Goal: Task Accomplishment & Management: Complete application form

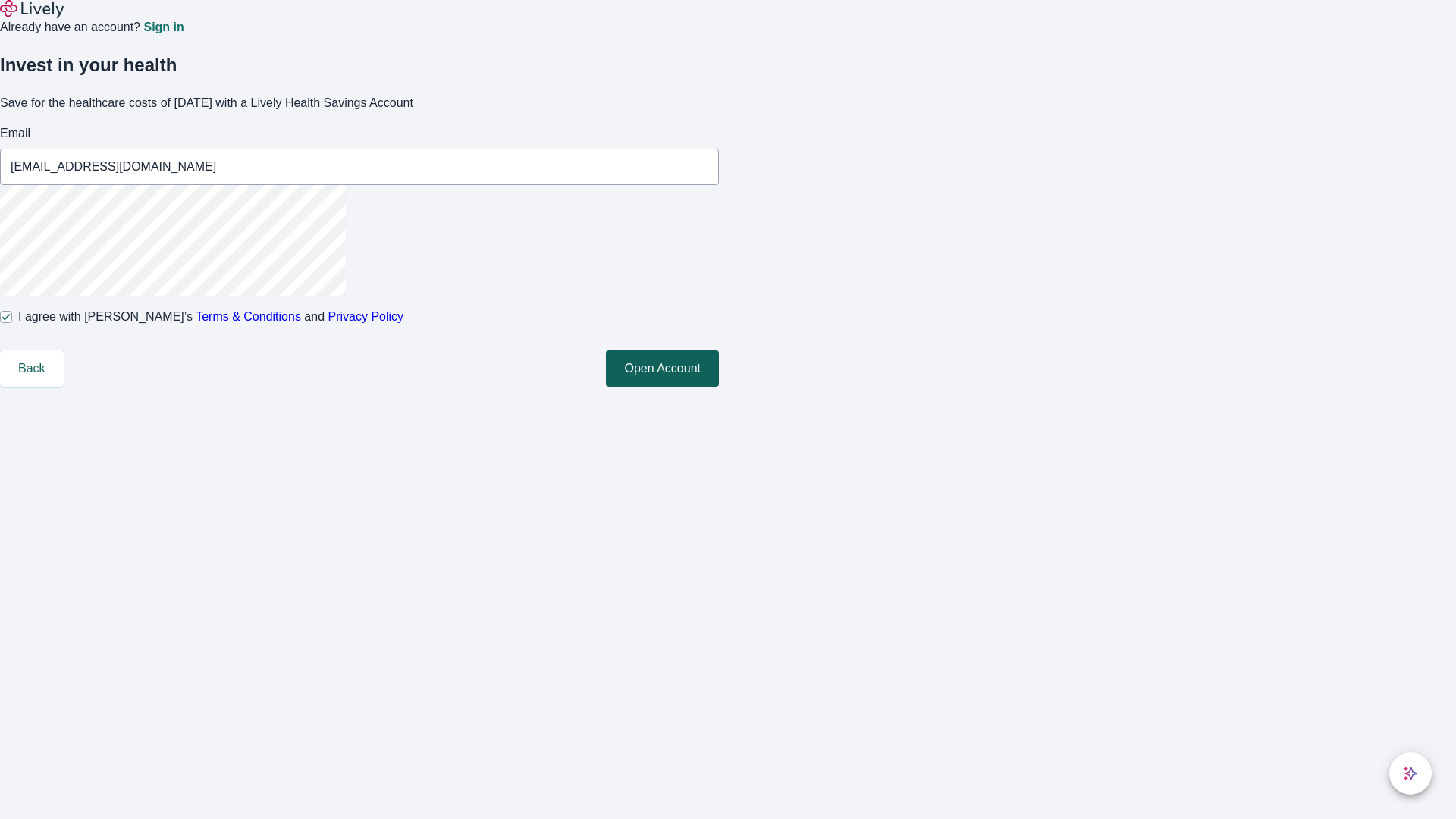
click at [719, 387] on button "Open Account" at bounding box center [663, 368] width 113 height 37
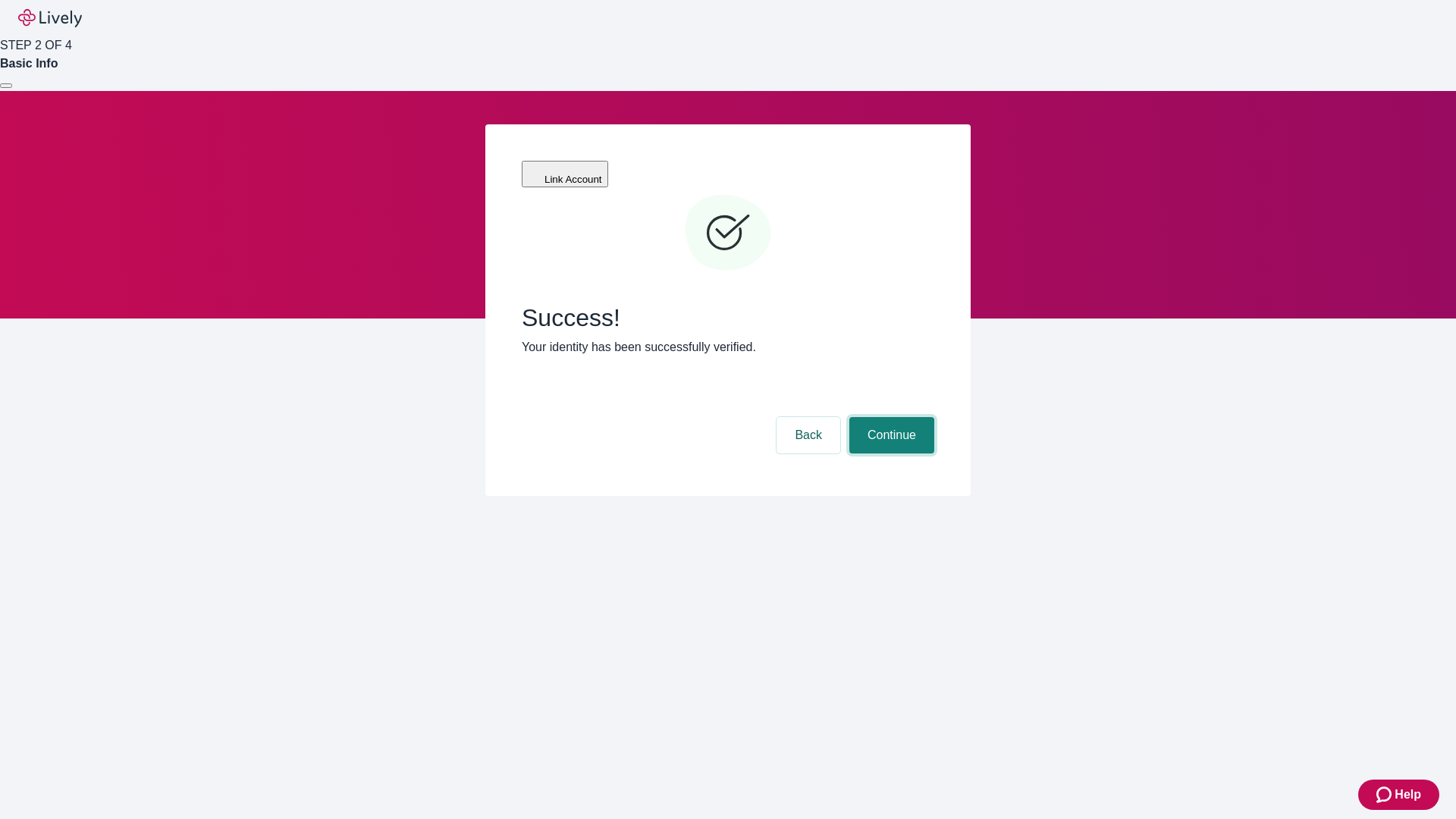
click at [890, 417] on button "Continue" at bounding box center [892, 435] width 85 height 37
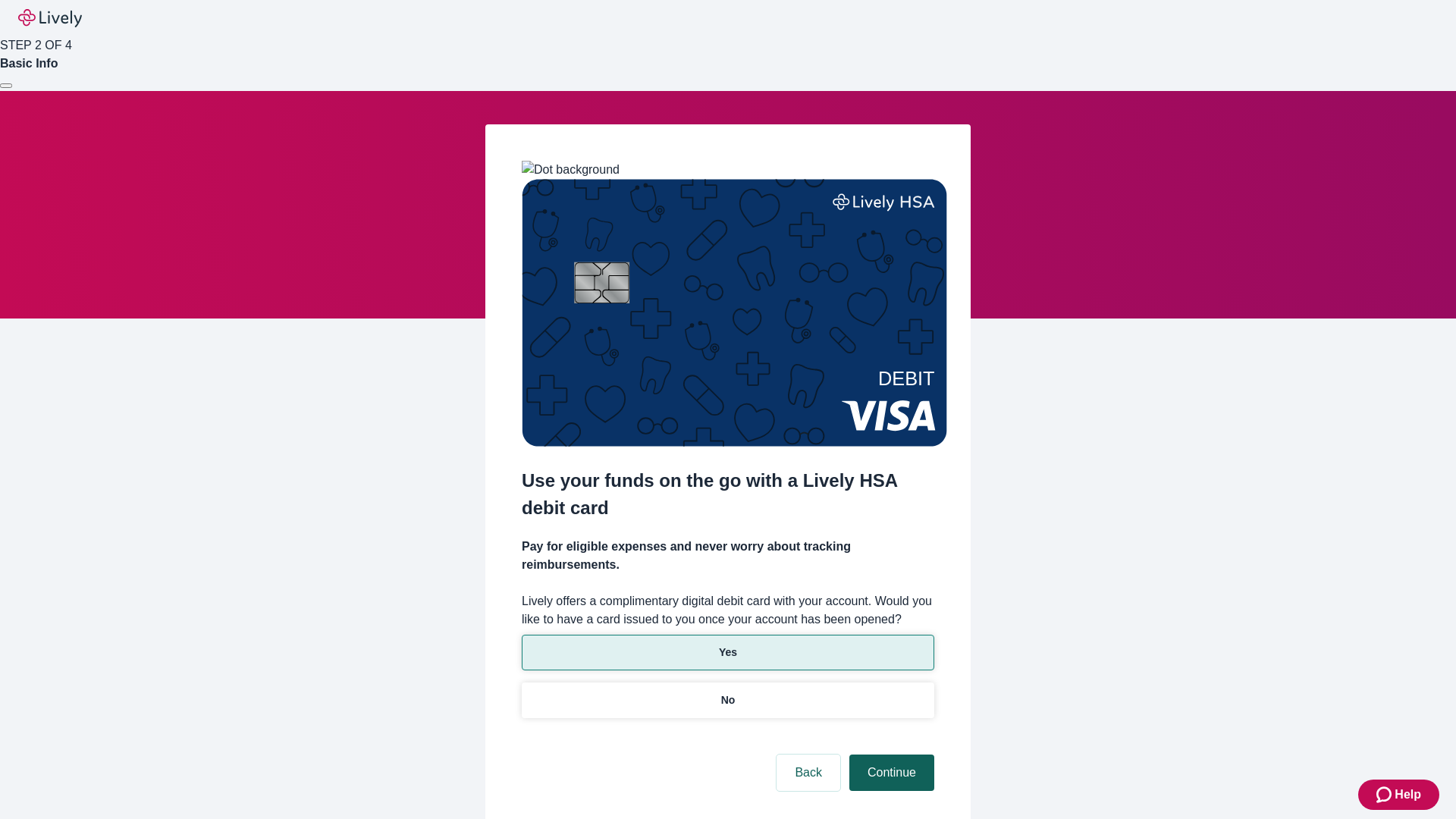
click at [727, 645] on p "Yes" at bounding box center [728, 653] width 18 height 16
click at [890, 755] on button "Continue" at bounding box center [892, 773] width 85 height 37
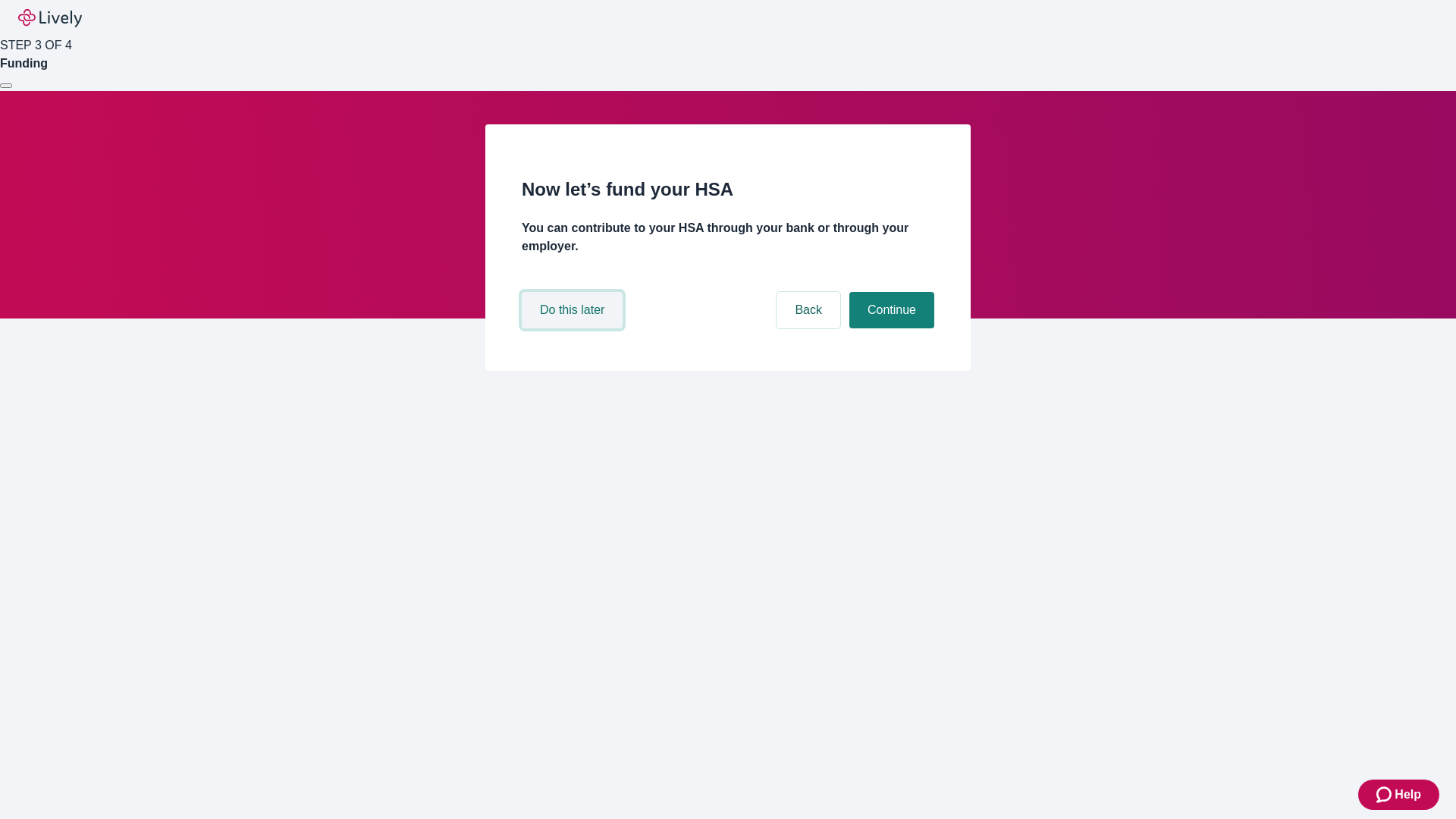
click at [574, 328] on button "Do this later" at bounding box center [571, 310] width 101 height 37
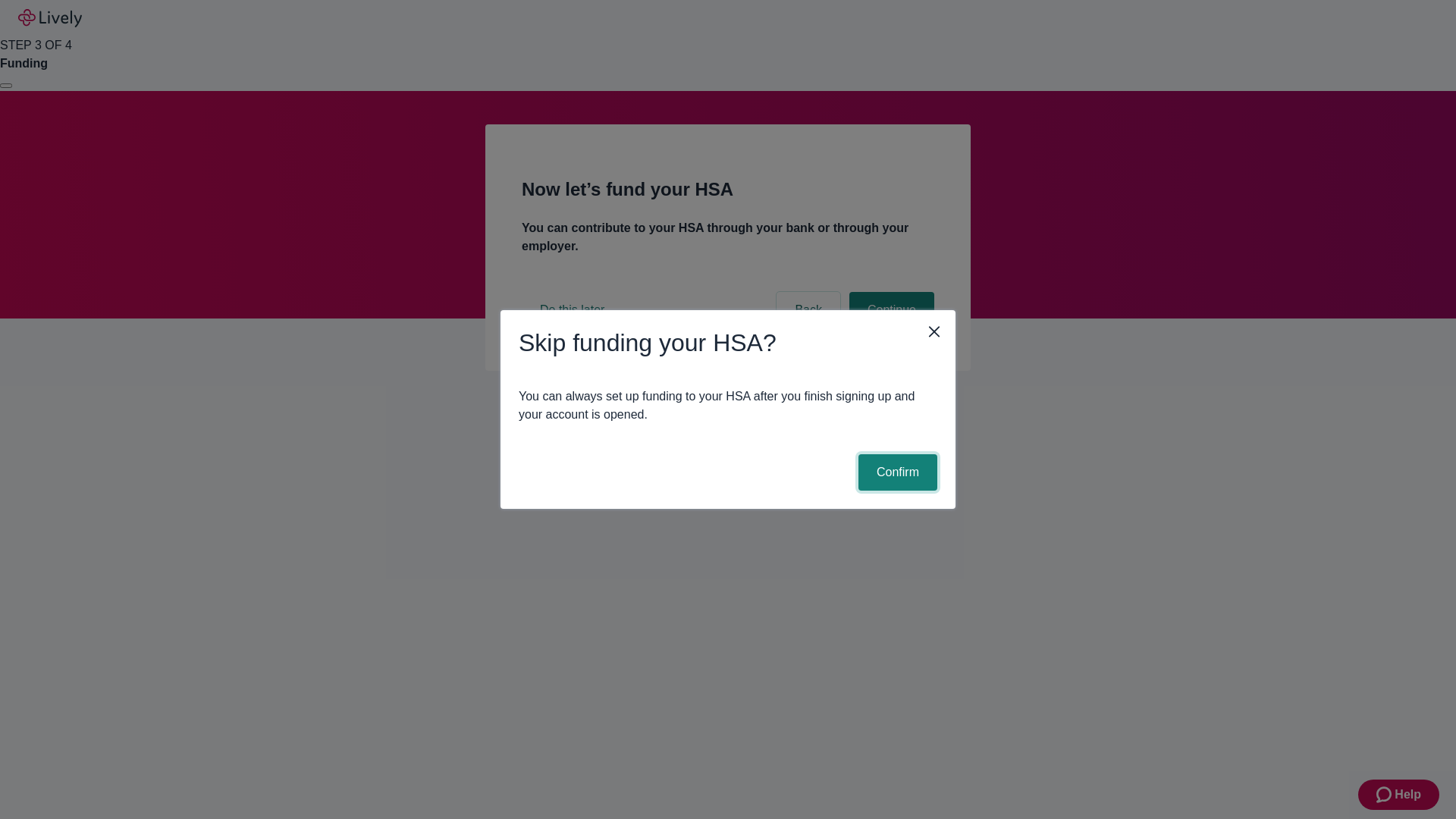
click at [896, 472] on button "Confirm" at bounding box center [898, 472] width 79 height 37
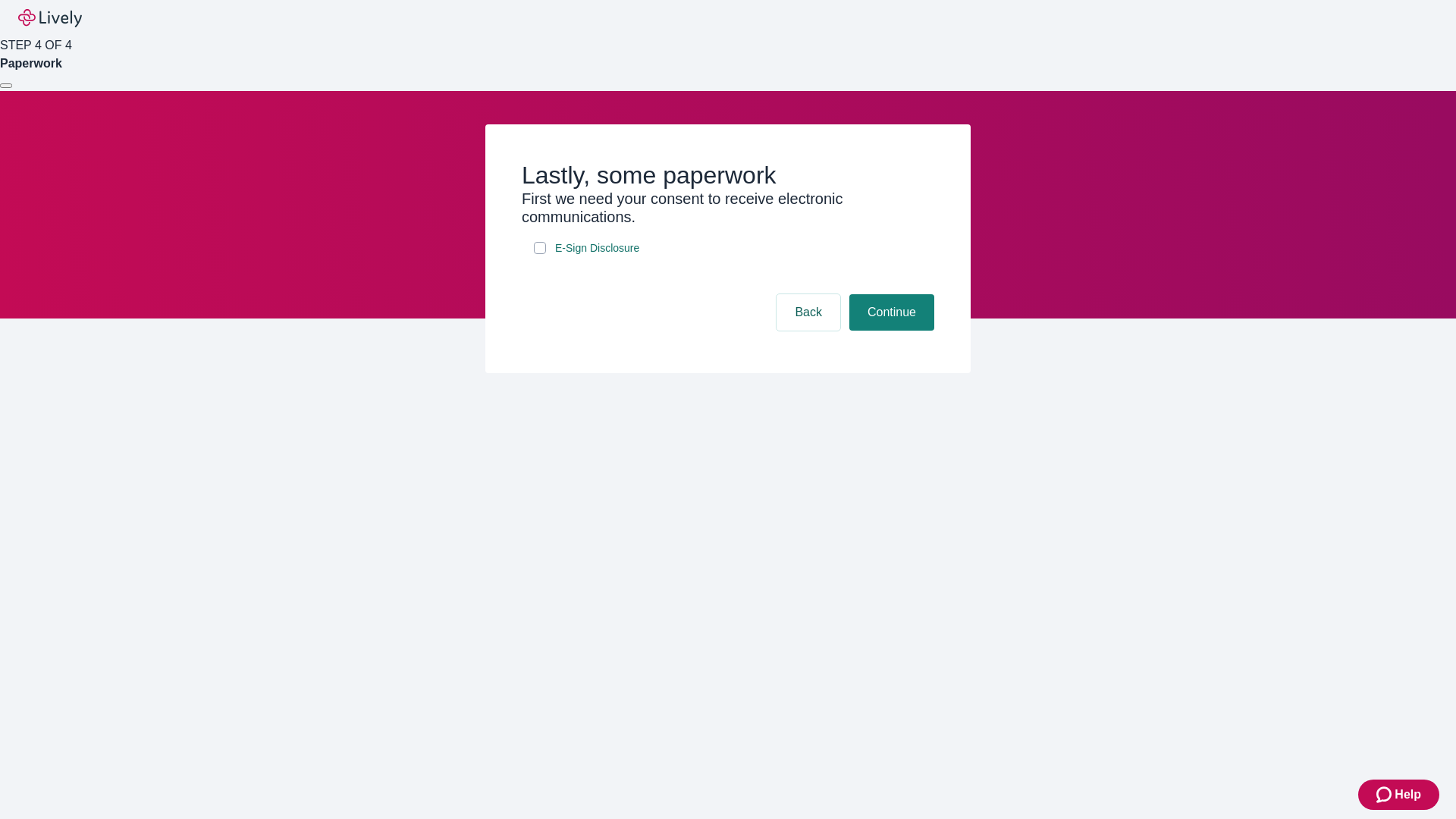
click at [540, 254] on input "E-Sign Disclosure" at bounding box center [540, 249] width 13 height 13
checkbox input "true"
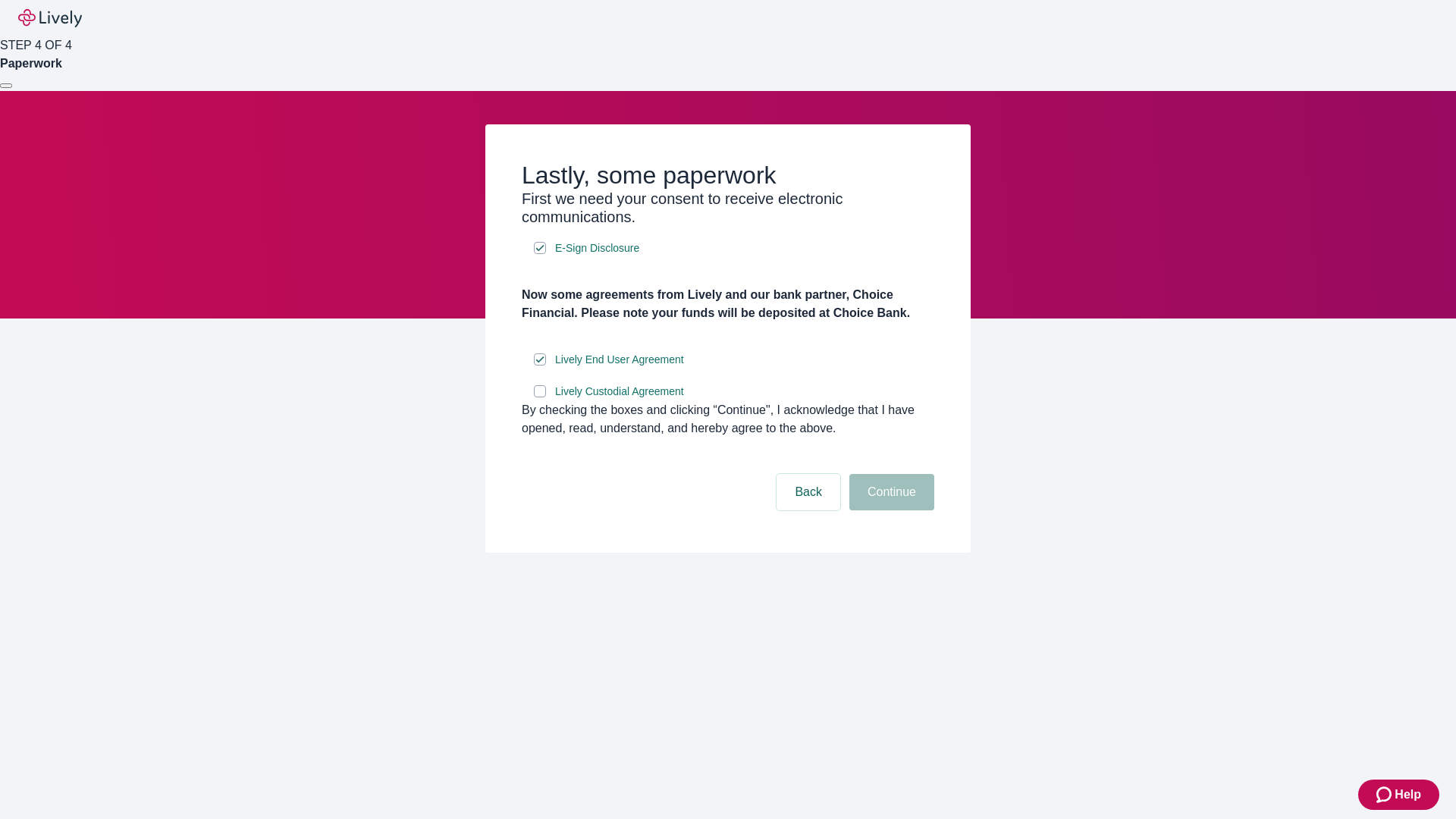
click at [540, 397] on input "Lively Custodial Agreement" at bounding box center [540, 392] width 13 height 13
checkbox input "true"
click at [890, 511] on button "Continue" at bounding box center [892, 492] width 85 height 37
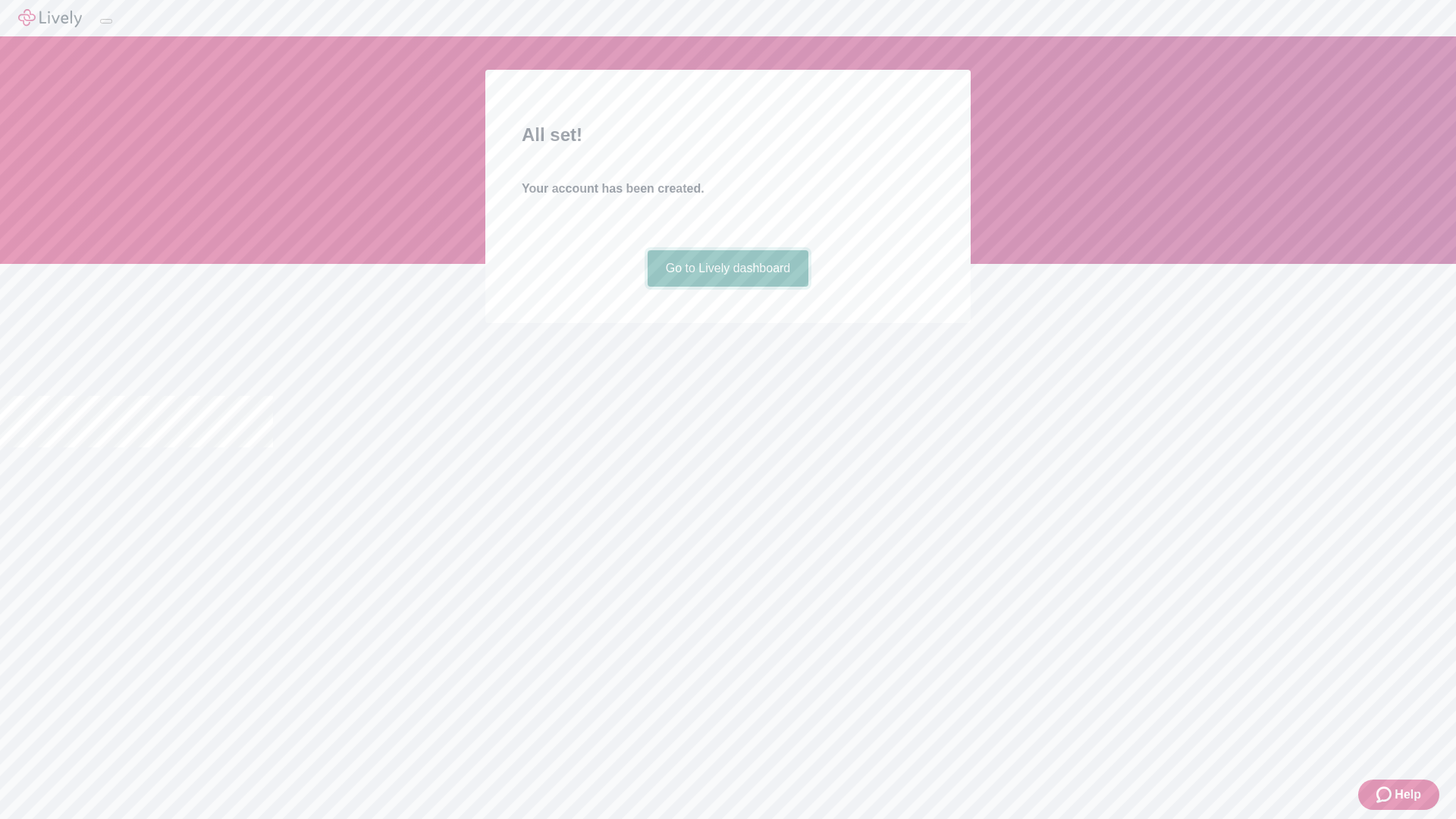
click at [727, 287] on link "Go to Lively dashboard" at bounding box center [728, 268] width 162 height 37
